Goal: Transaction & Acquisition: Purchase product/service

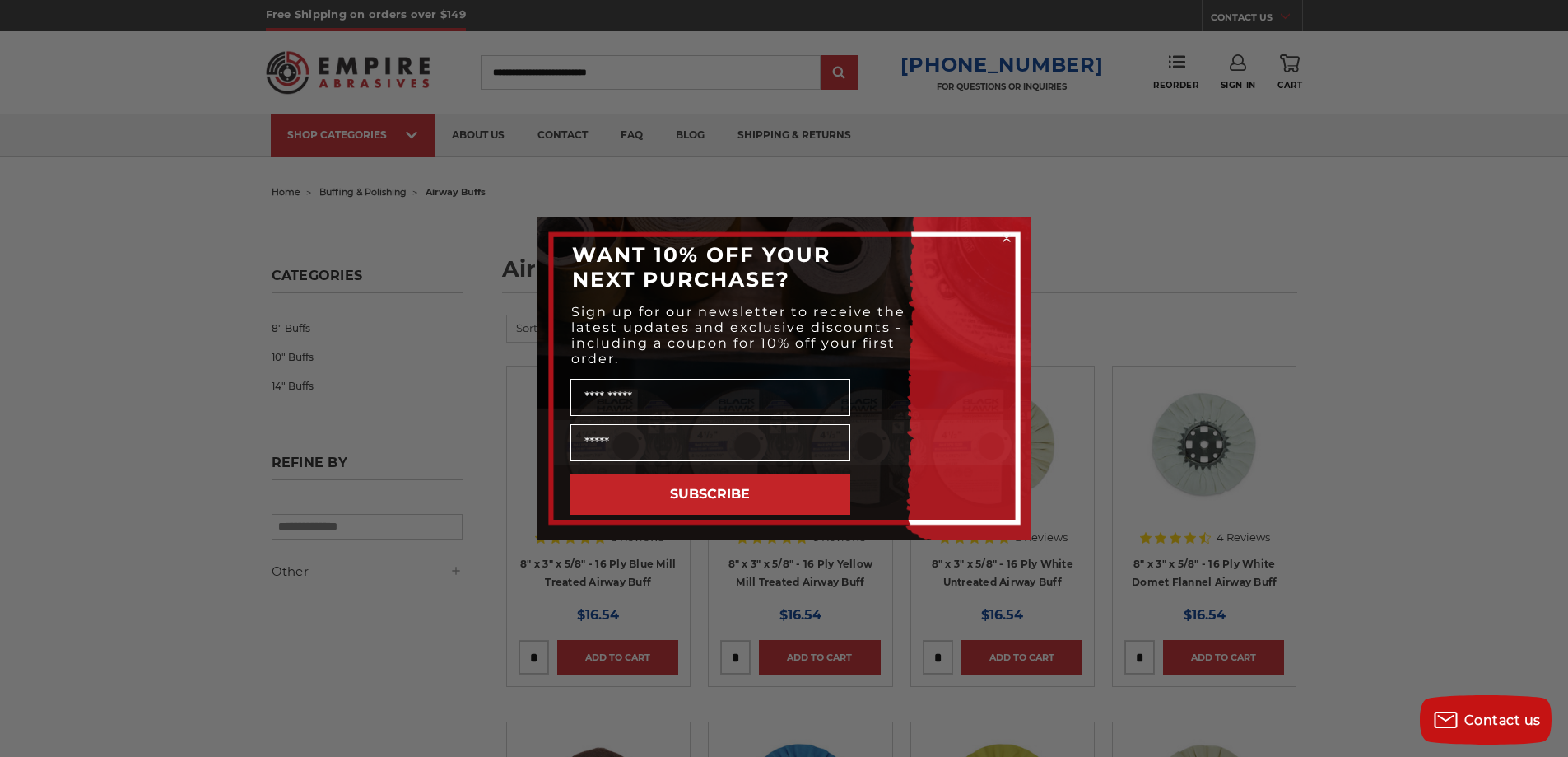
click at [701, 186] on div "Close dialog WANT 10% OFF YOUR NEXT PURCHASE? Sign up for our newsletter to rec…" at bounding box center [784, 378] width 1568 height 757
click at [1008, 237] on circle "Close dialog" at bounding box center [1006, 239] width 16 height 16
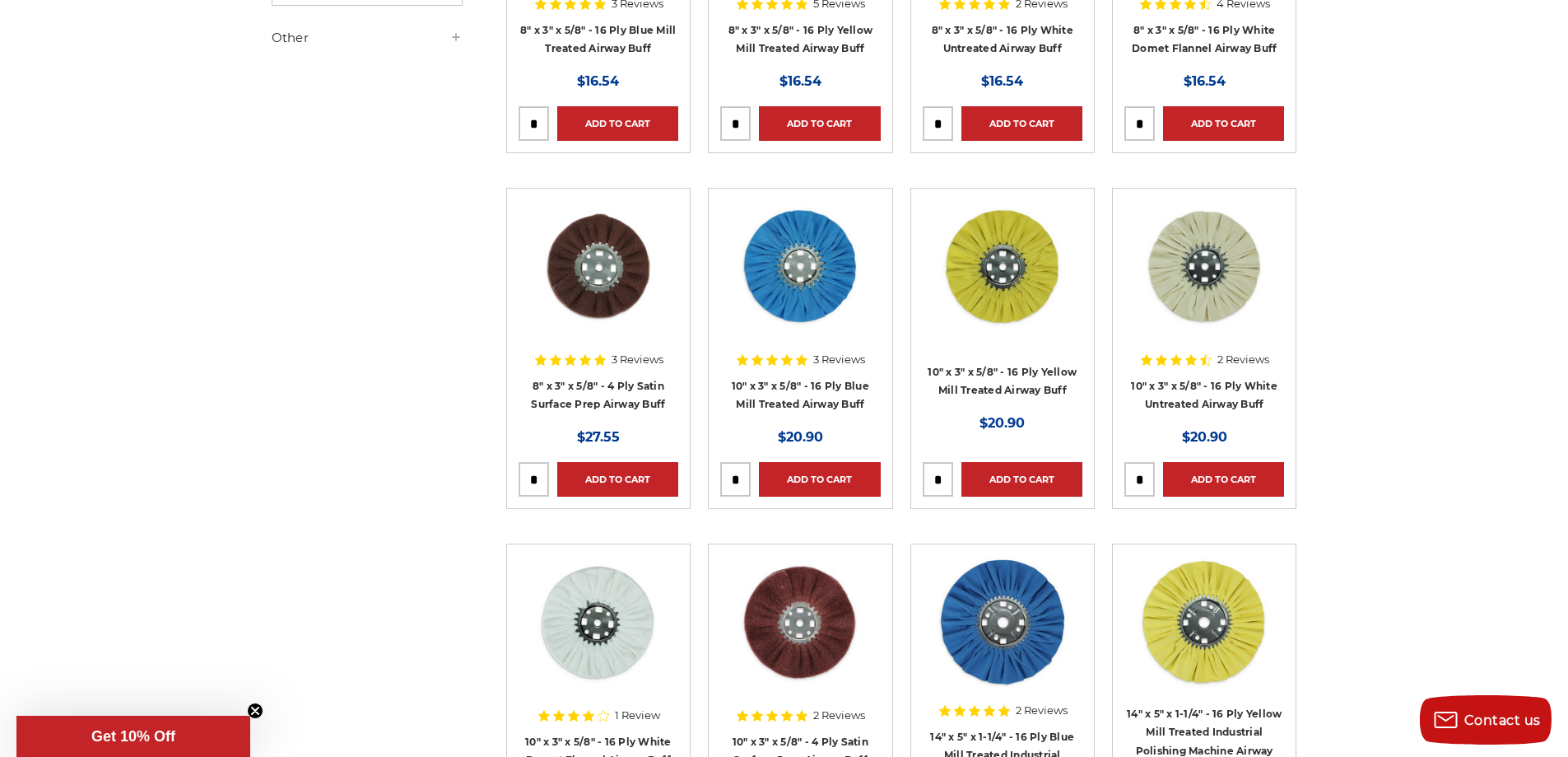
scroll to position [329, 0]
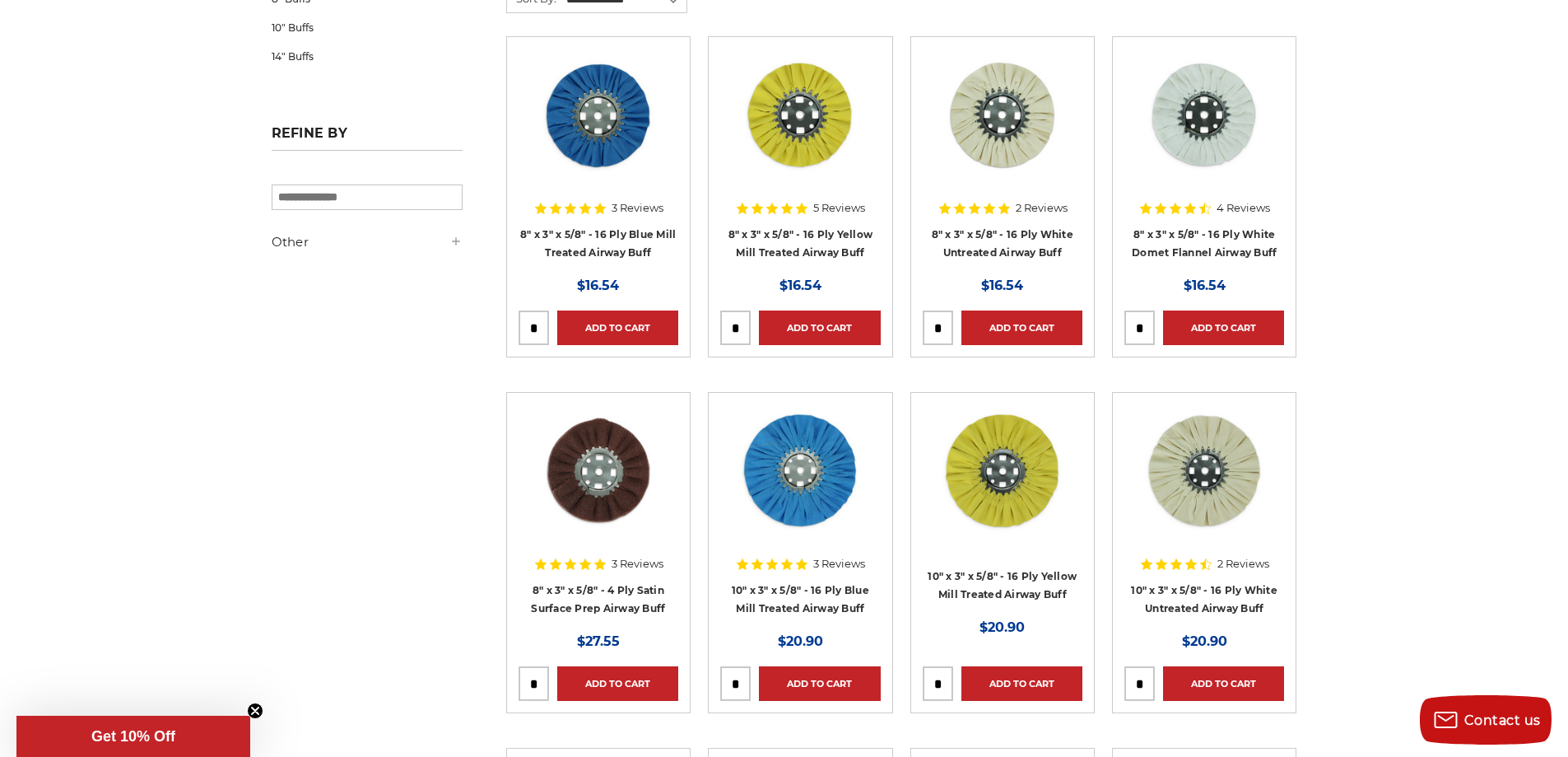
click at [777, 82] on img at bounding box center [799, 114] width 132 height 132
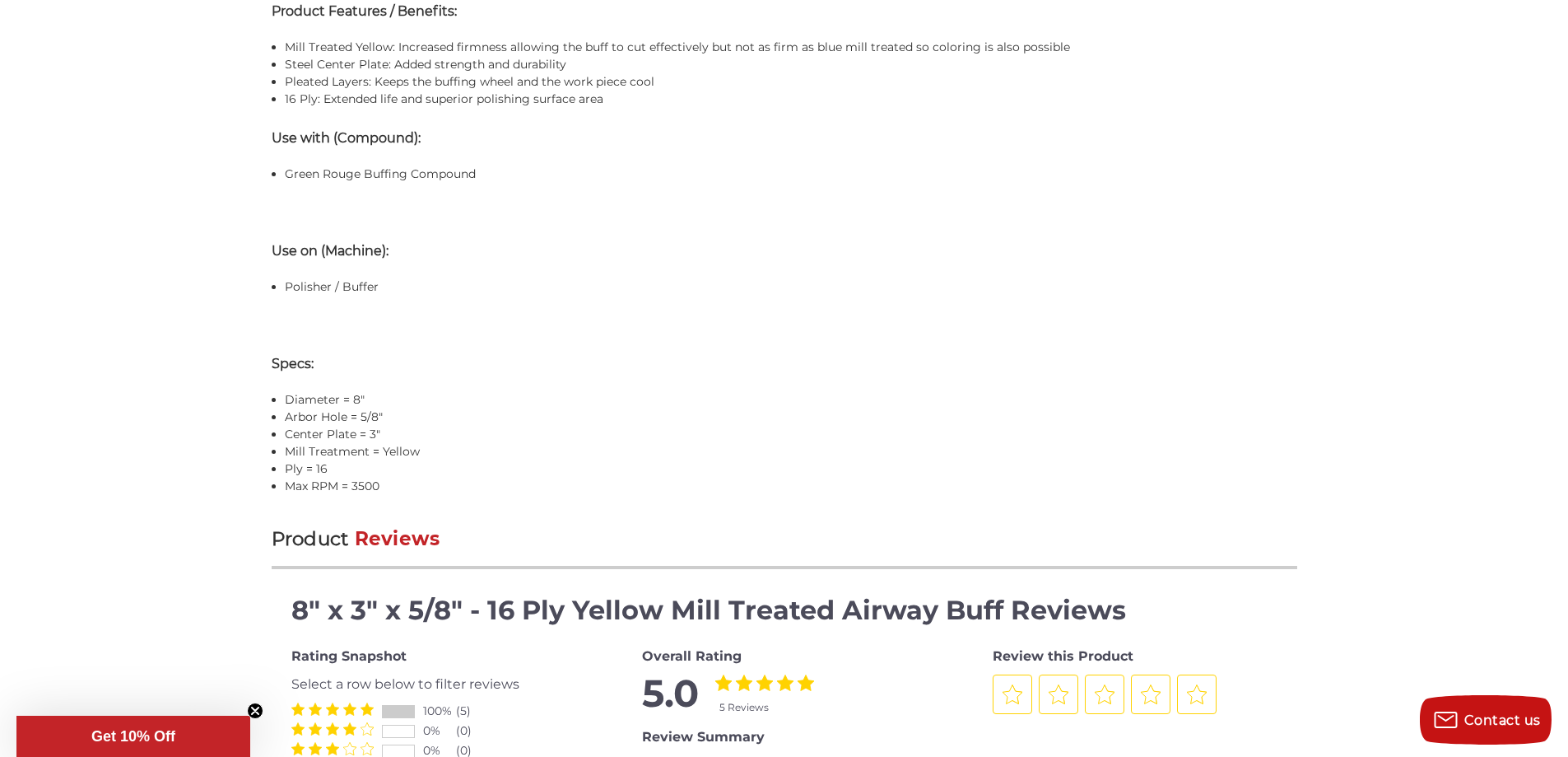
scroll to position [1318, 0]
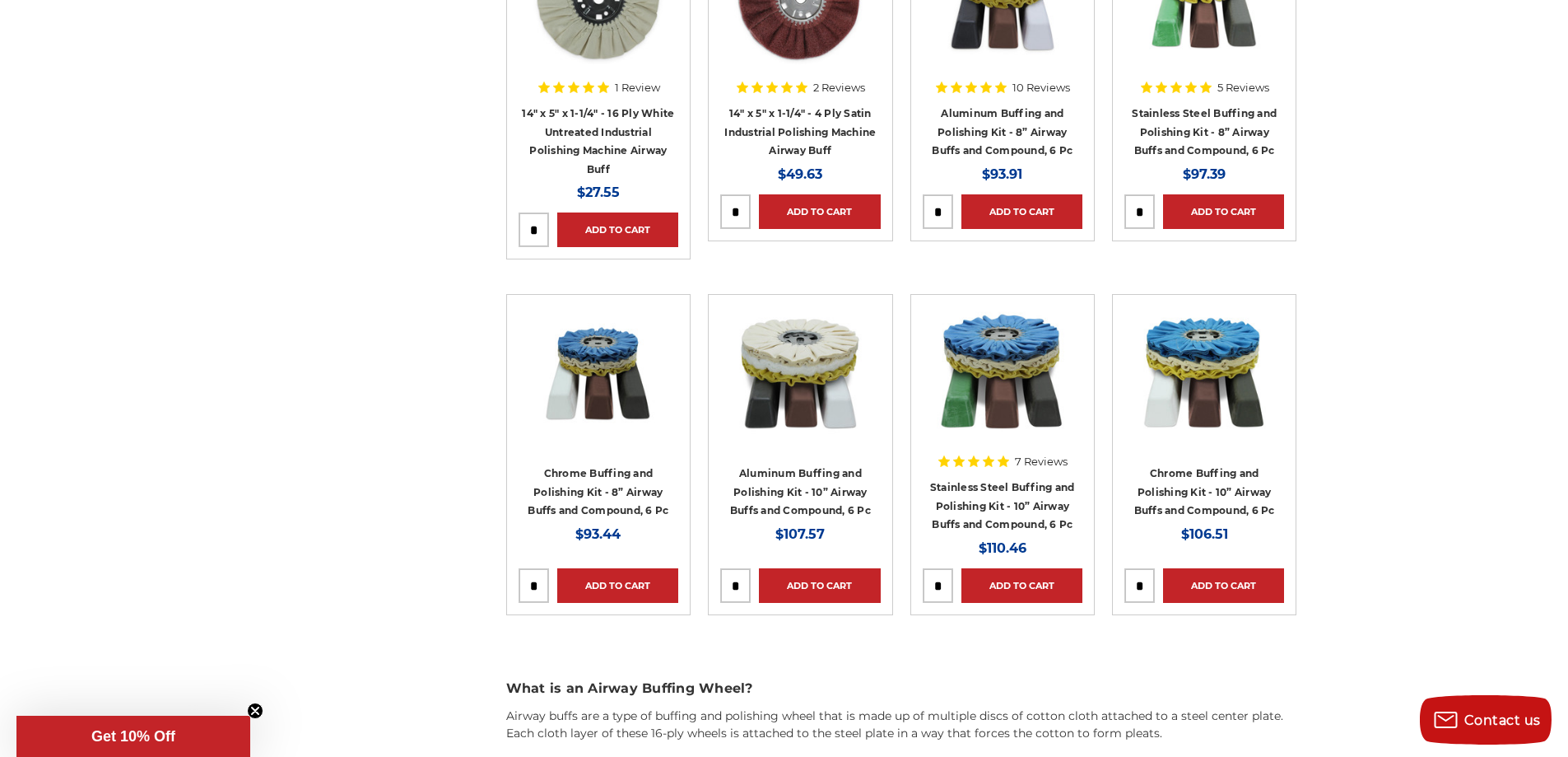
scroll to position [1529, 0]
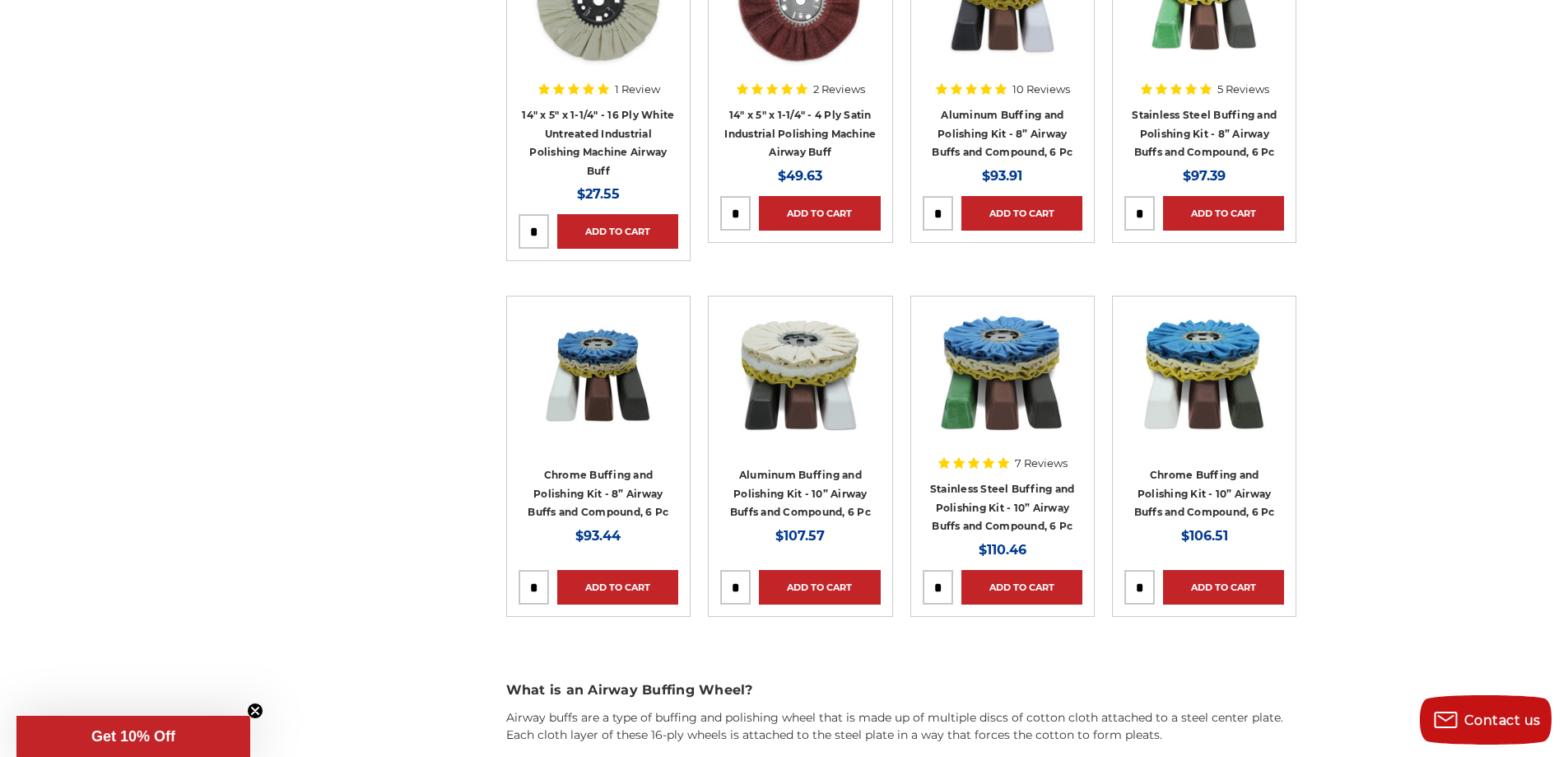
click at [757, 85] on div at bounding box center [799, 14] width 159 height 160
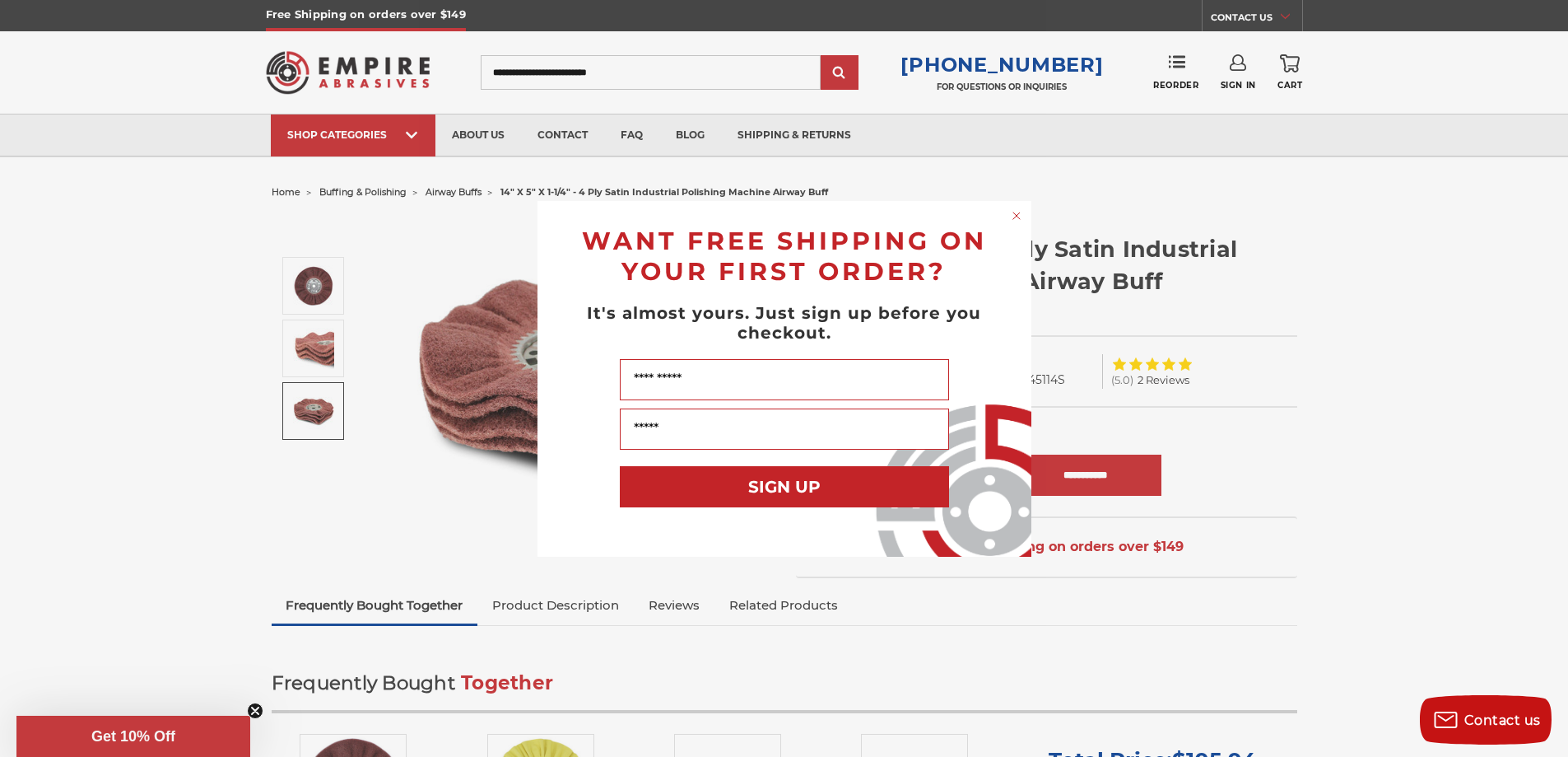
click at [1014, 211] on circle "Close dialog" at bounding box center [1016, 215] width 16 height 16
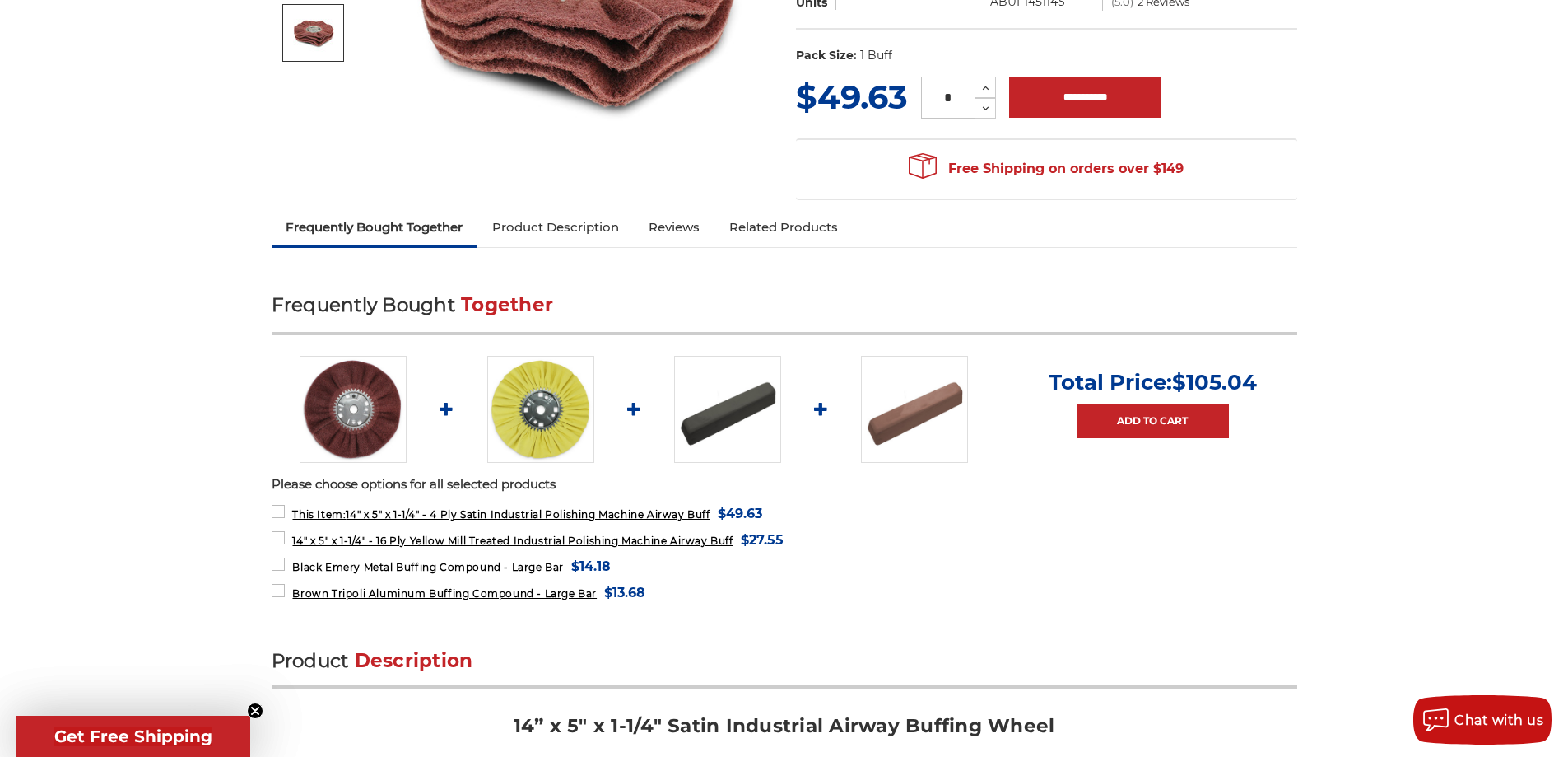
scroll to position [439, 0]
